Goal: Find specific page/section: Find specific page/section

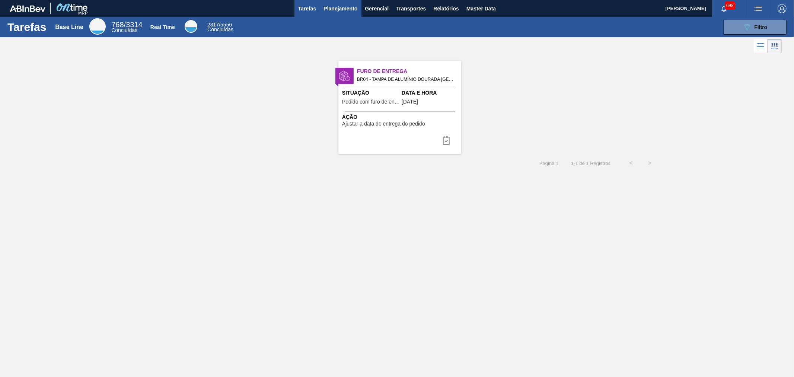
click at [337, 8] on span "Planejamento" at bounding box center [341, 8] width 34 height 9
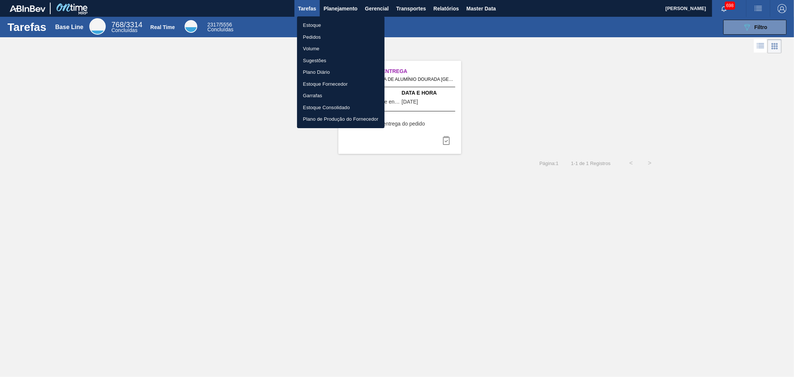
click at [313, 23] on li "Estoque" at bounding box center [341, 25] width 88 height 12
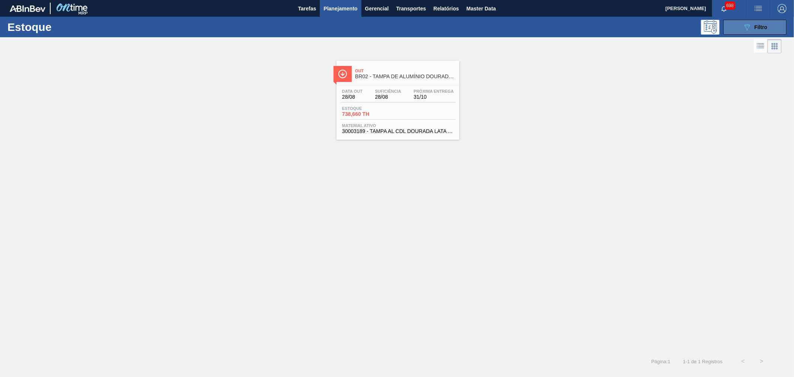
click at [767, 31] on div "089F7B8B-B2A5-4AFE-B5C0-19BA573D28AC Filtro" at bounding box center [755, 27] width 25 height 9
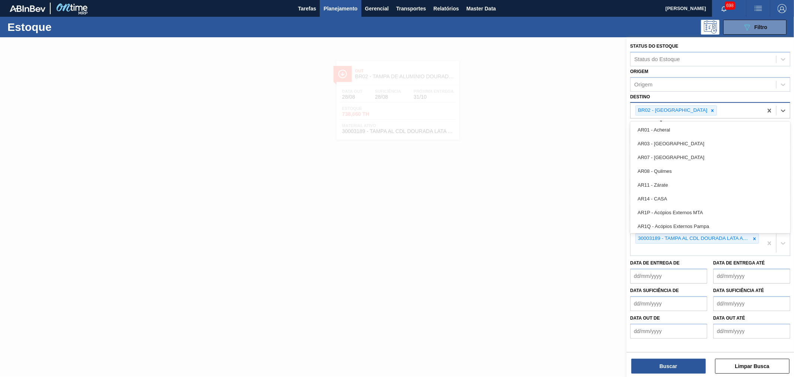
click at [703, 110] on div "BR02 - [GEOGRAPHIC_DATA]" at bounding box center [697, 110] width 132 height 15
type input "viam"
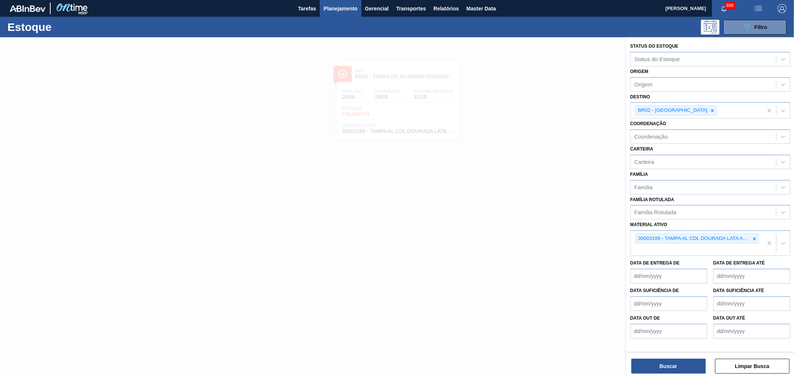
click at [596, 121] on div at bounding box center [397, 225] width 794 height 377
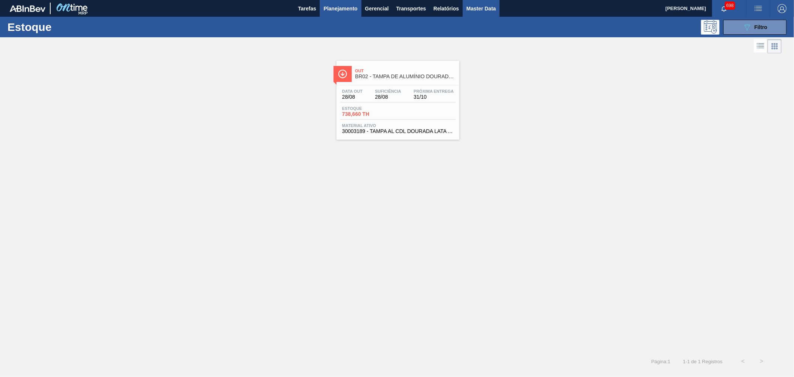
click at [481, 11] on span "Master Data" at bounding box center [481, 8] width 29 height 9
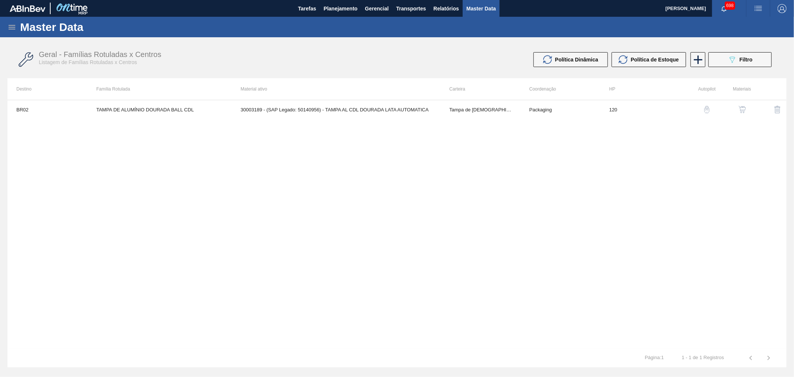
click at [10, 28] on icon at bounding box center [12, 27] width 7 height 4
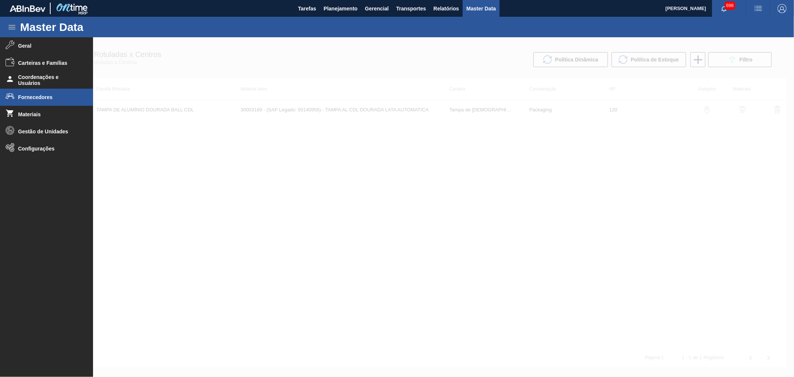
click at [34, 95] on span "Fornecedores" at bounding box center [48, 97] width 61 height 6
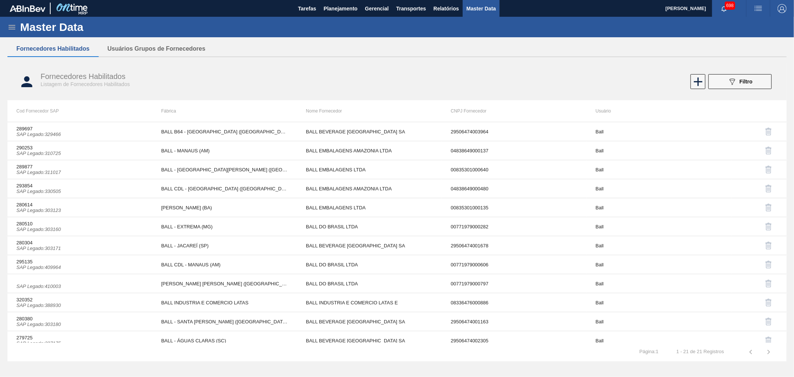
click at [760, 79] on button "089F7B8B-B2A5-4AFE-B5C0-19BA573D28AC Filtro" at bounding box center [740, 81] width 63 height 15
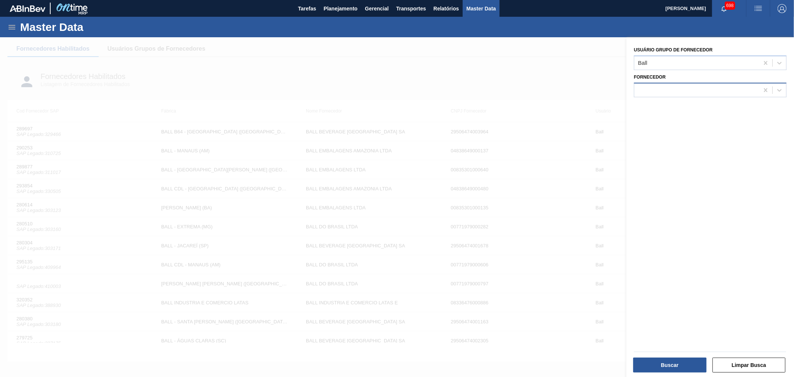
click at [662, 94] on div at bounding box center [696, 90] width 125 height 11
click at [653, 272] on div "Usuário Grupo de Fornecedor Ball Fornecedor" at bounding box center [711, 207] width 168 height 341
click at [524, 88] on div at bounding box center [397, 225] width 794 height 377
